Goal: Information Seeking & Learning: Learn about a topic

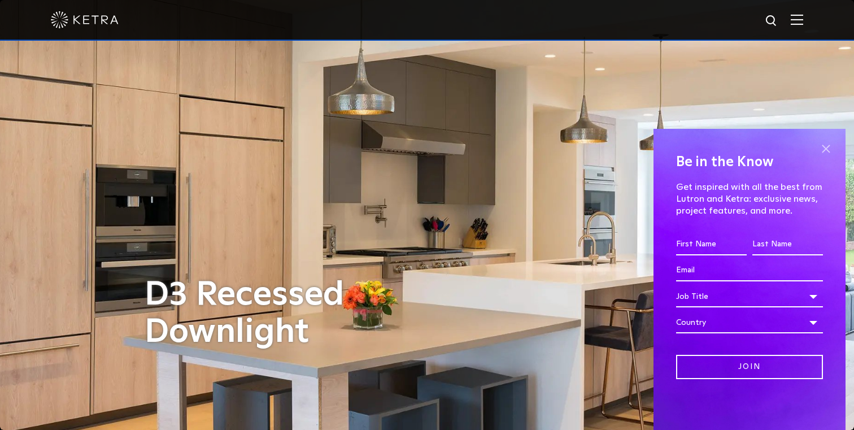
click at [825, 146] on span at bounding box center [825, 148] width 17 height 17
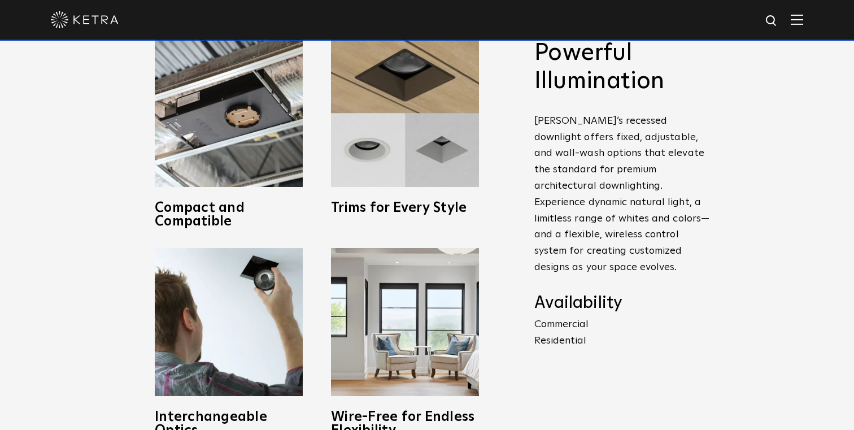
scroll to position [416, 0]
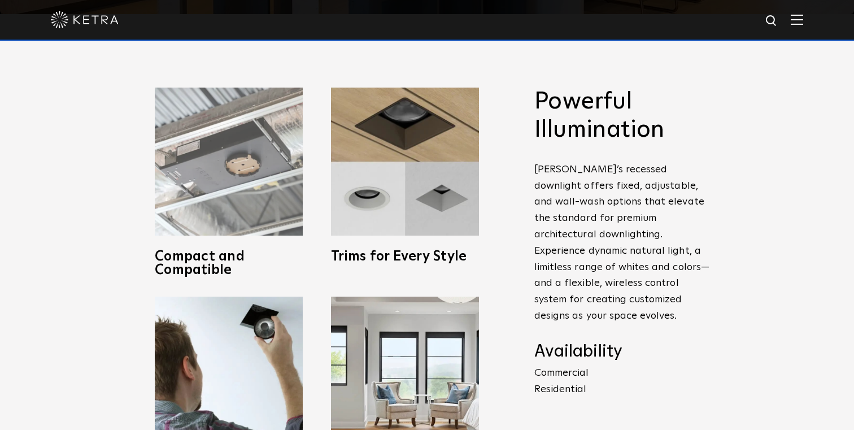
click at [242, 180] on img at bounding box center [229, 162] width 148 height 148
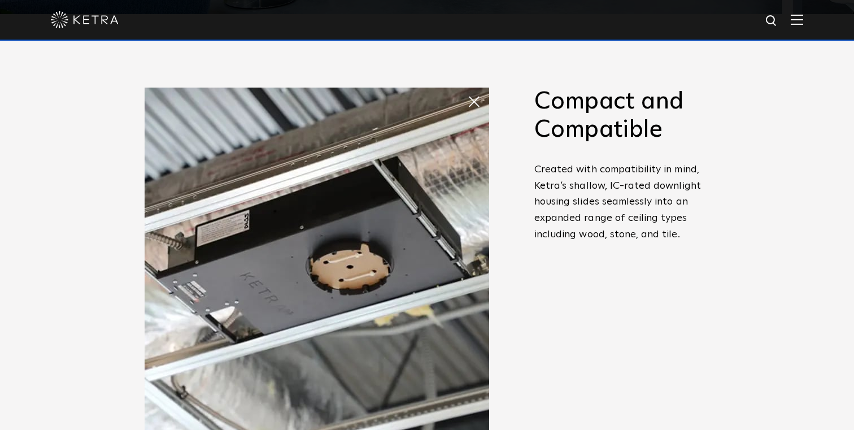
click at [467, 90] on span at bounding box center [467, 90] width 0 height 0
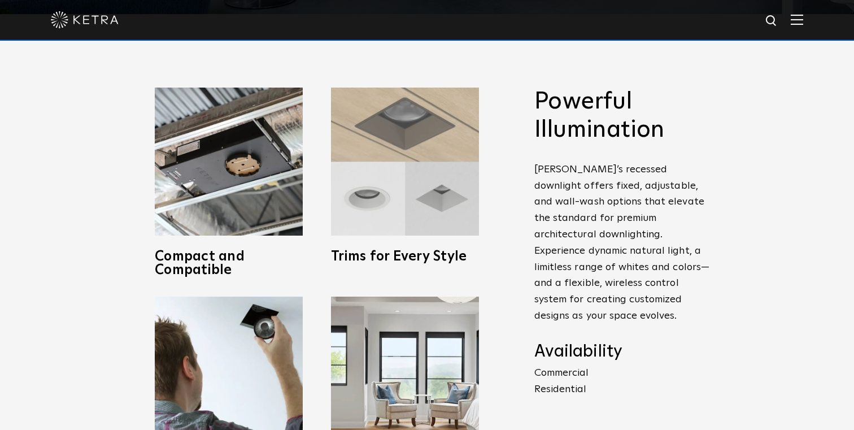
click at [396, 176] on img at bounding box center [405, 162] width 148 height 148
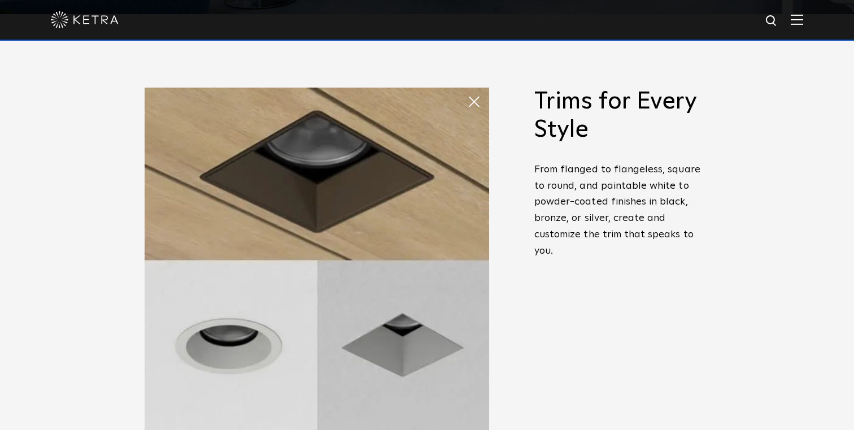
click at [476, 102] on span at bounding box center [478, 101] width 23 height 23
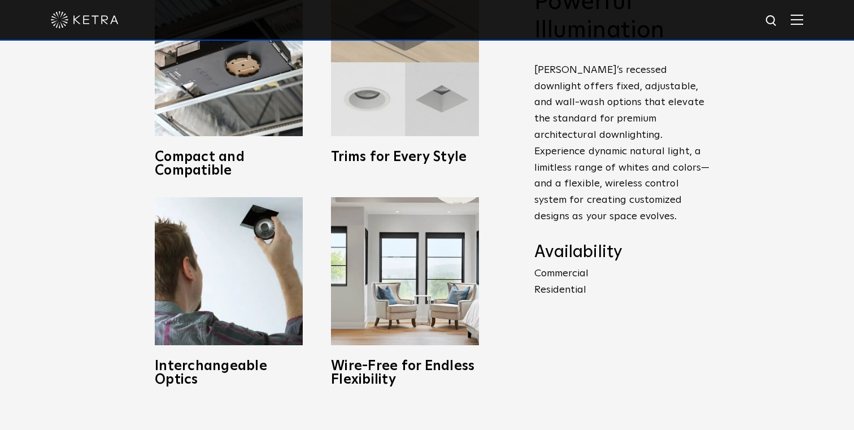
scroll to position [519, 0]
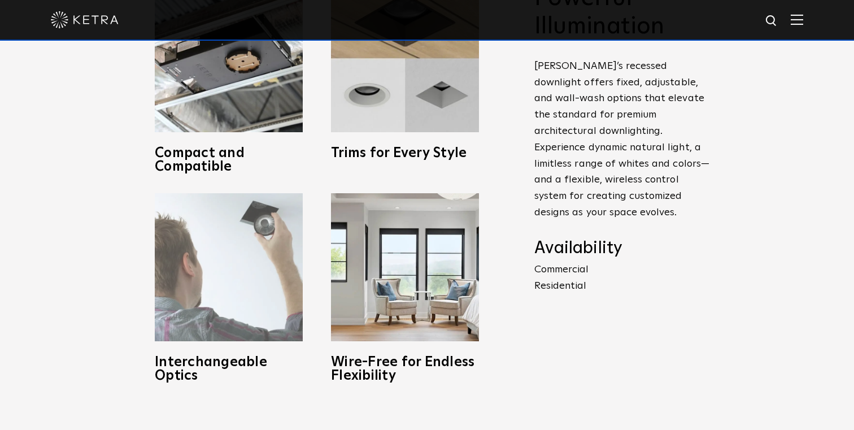
click at [229, 260] on img at bounding box center [229, 267] width 148 height 148
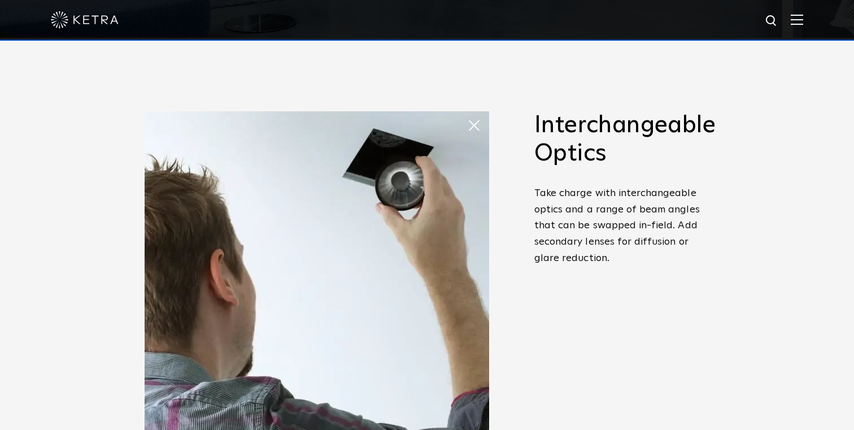
scroll to position [386, 0]
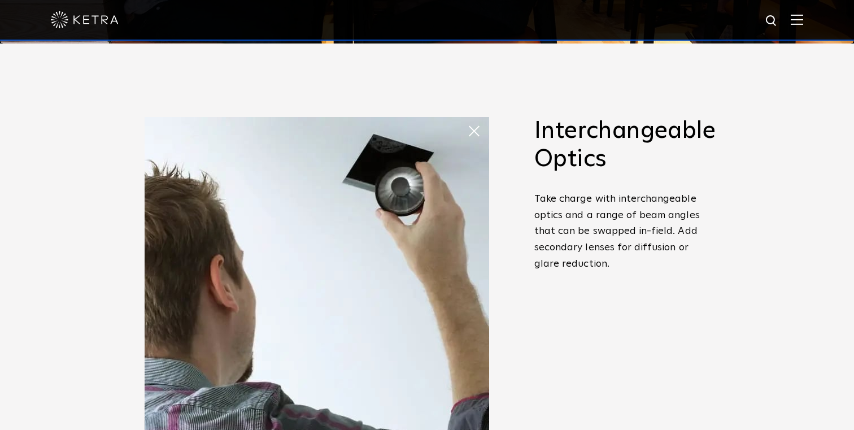
click at [477, 130] on span at bounding box center [478, 131] width 23 height 23
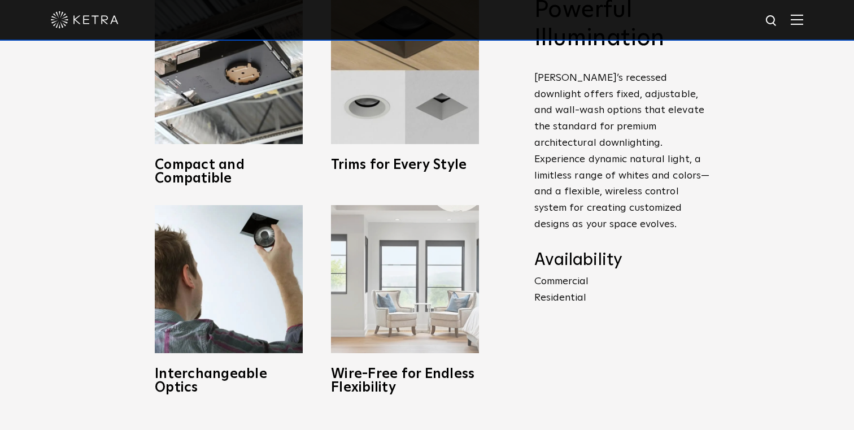
scroll to position [510, 0]
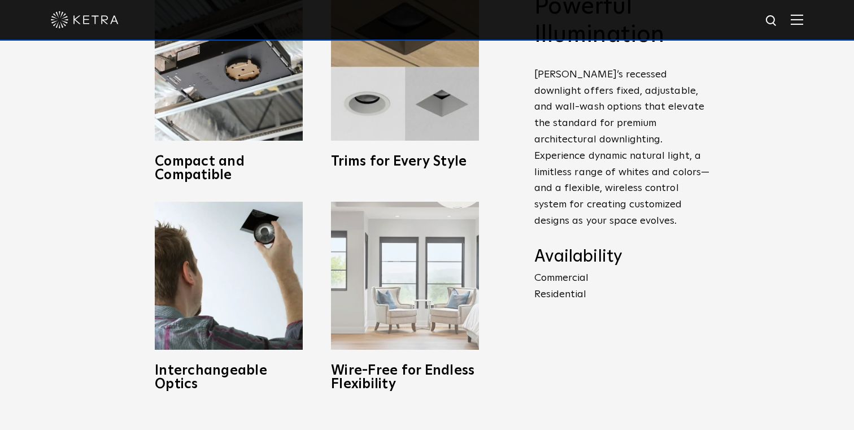
click at [403, 280] on img at bounding box center [405, 276] width 148 height 148
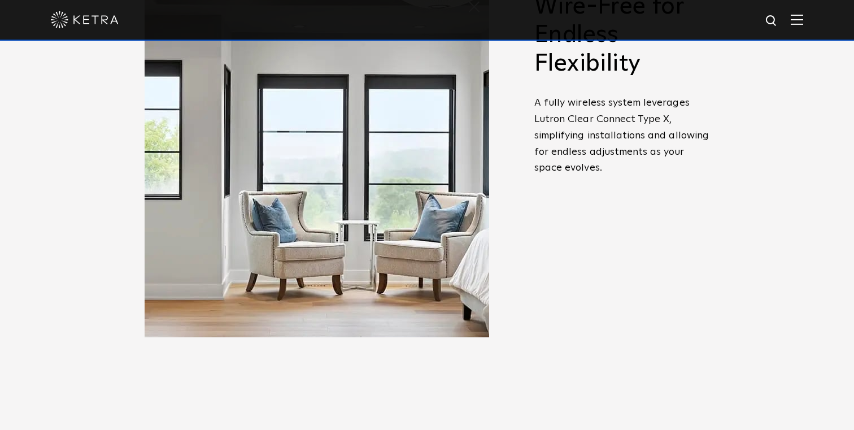
click at [557, 288] on span "Powerful Illumination [PERSON_NAME]’s recessed downlight offers fixed, adjustab…" at bounding box center [613, 192] width 192 height 398
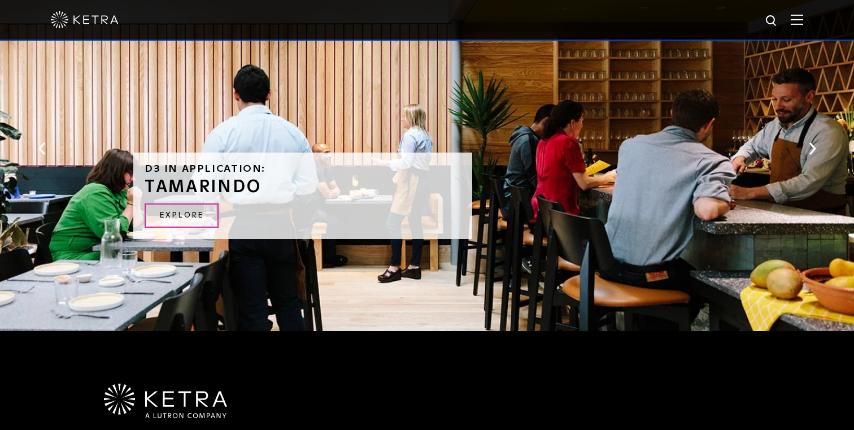
scroll to position [2163, 0]
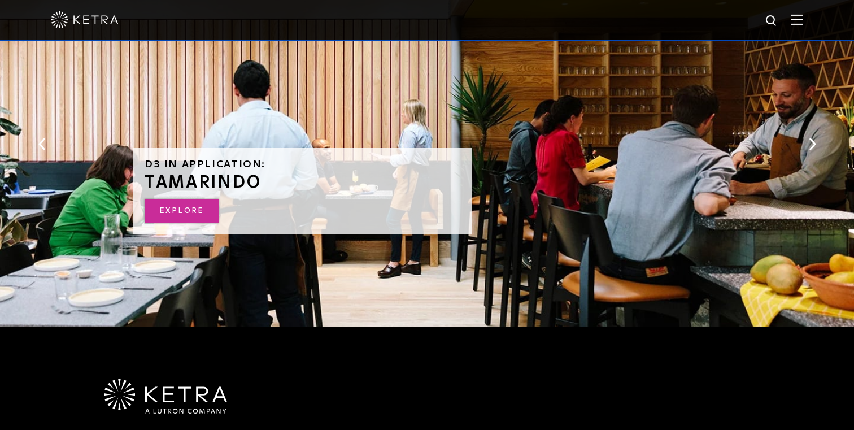
click at [185, 216] on link "Explore" at bounding box center [182, 211] width 74 height 24
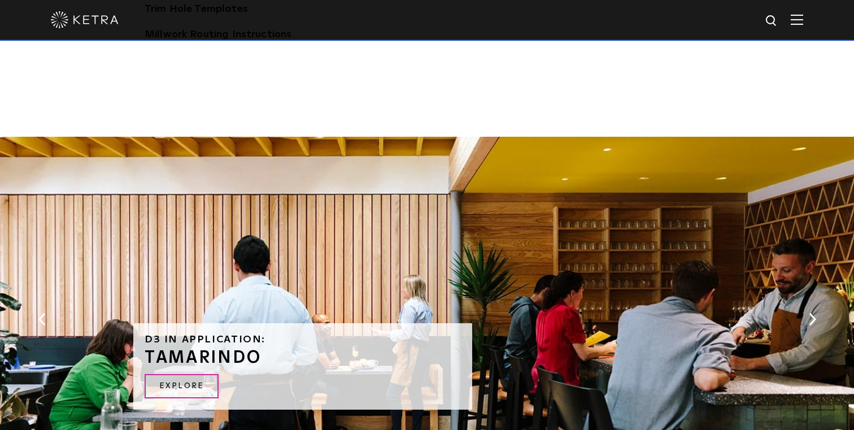
scroll to position [1989, 0]
